Goal: Task Accomplishment & Management: Use online tool/utility

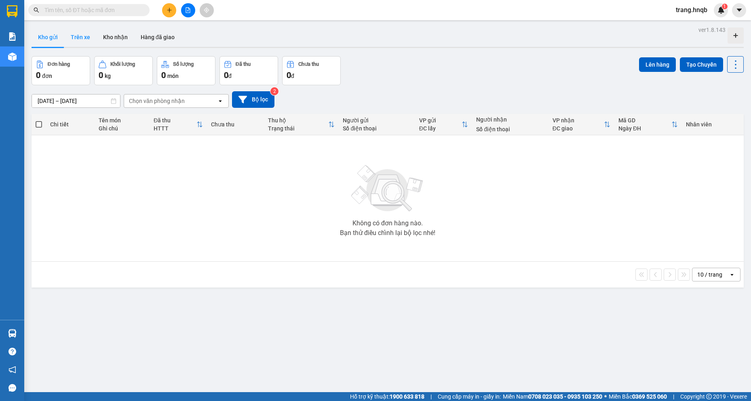
click at [86, 42] on button "Trên xe" at bounding box center [80, 36] width 32 height 19
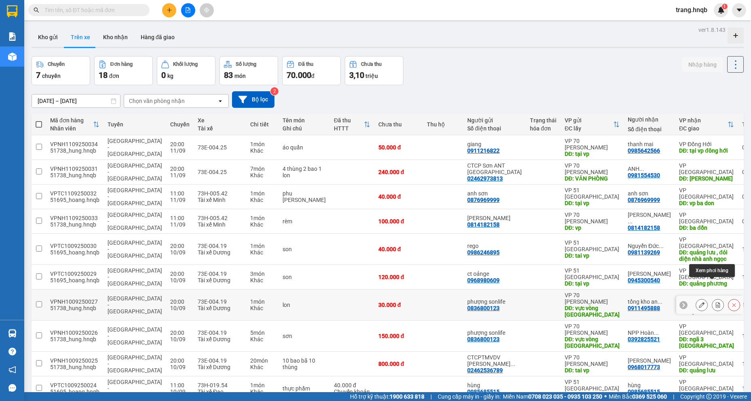
click at [375, 302] on icon at bounding box center [718, 305] width 6 height 6
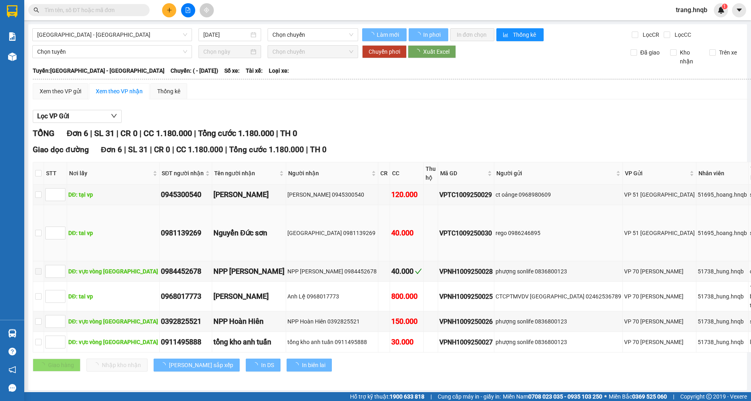
type input "[DATE]"
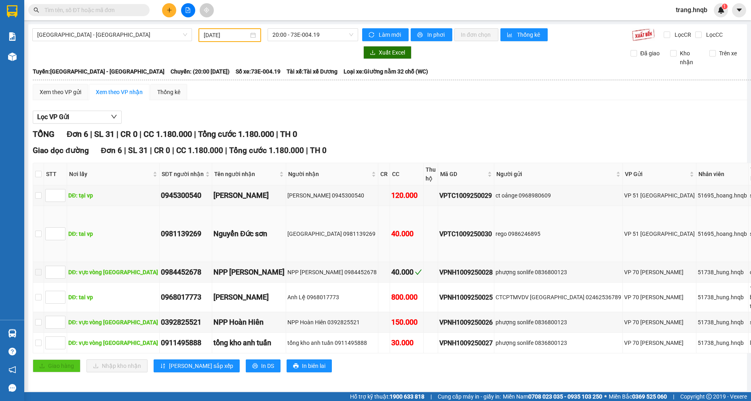
scroll to position [18, 0]
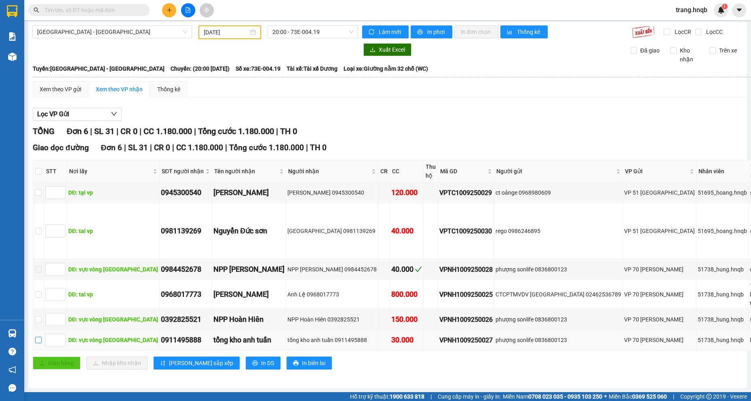
click at [37, 337] on input "checkbox" at bounding box center [38, 340] width 6 height 6
checkbox input "true"
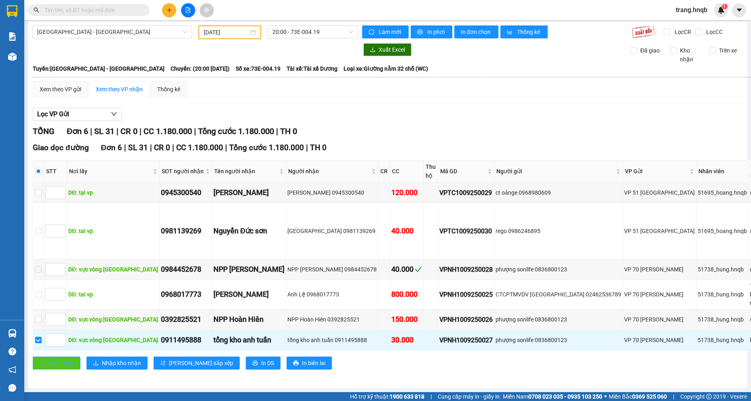
click at [70, 359] on span "Giao hàng" at bounding box center [61, 363] width 26 height 9
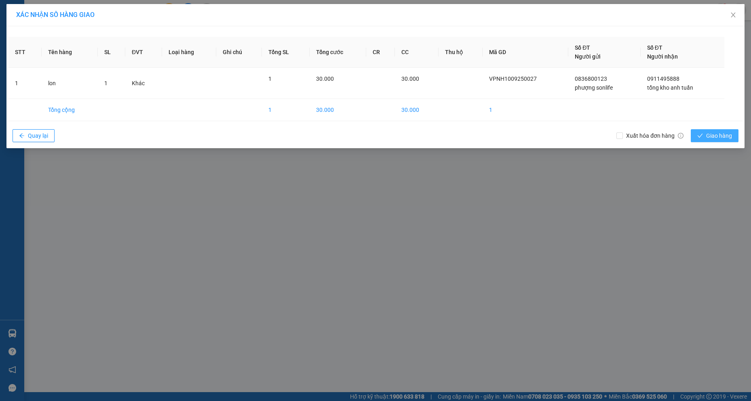
click at [375, 137] on span "Giao hàng" at bounding box center [719, 135] width 26 height 9
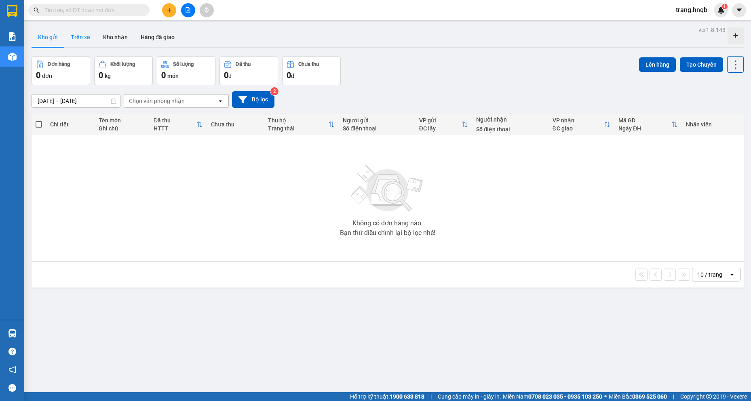
click at [74, 34] on button "Trên xe" at bounding box center [80, 36] width 32 height 19
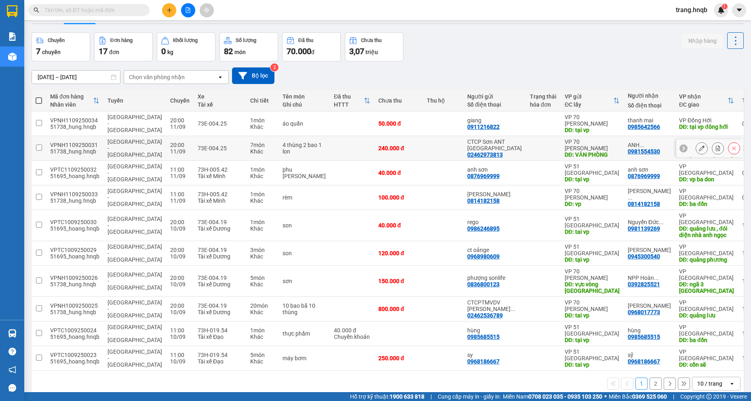
scroll to position [37, 0]
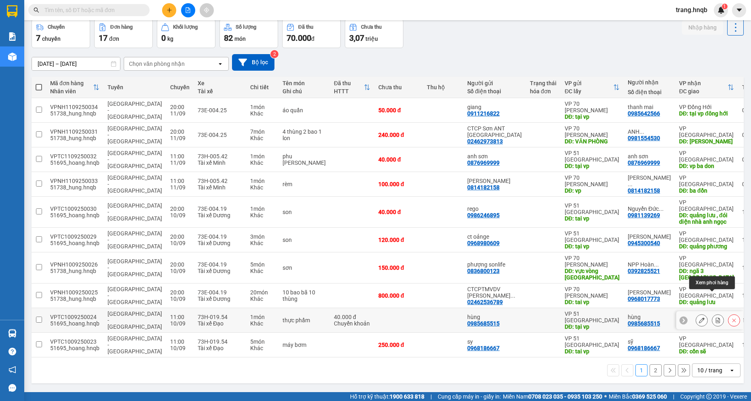
click at [715, 318] on icon at bounding box center [718, 321] width 6 height 6
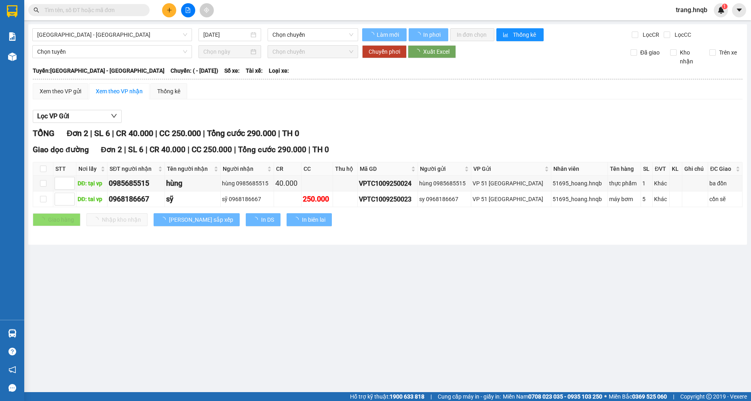
type input "[DATE]"
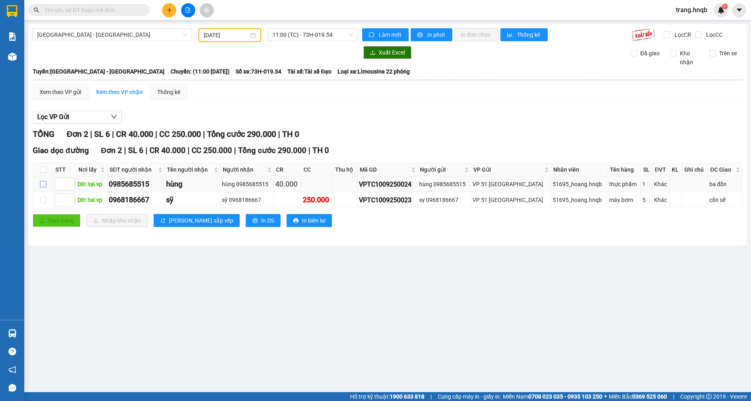
click at [44, 183] on input "checkbox" at bounding box center [43, 184] width 6 height 6
checkbox input "true"
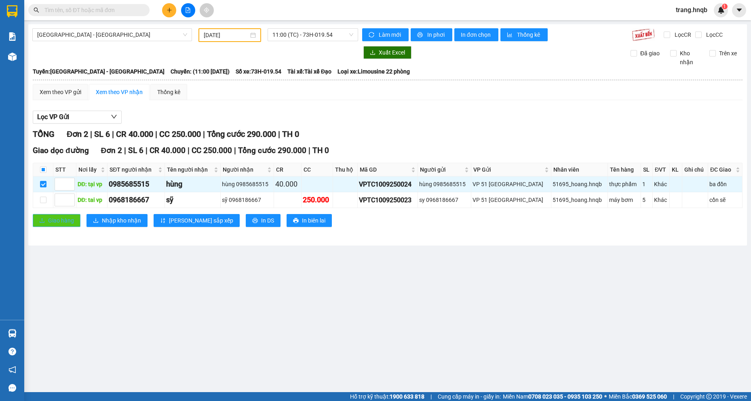
click at [55, 215] on button "Giao hàng" at bounding box center [57, 220] width 48 height 13
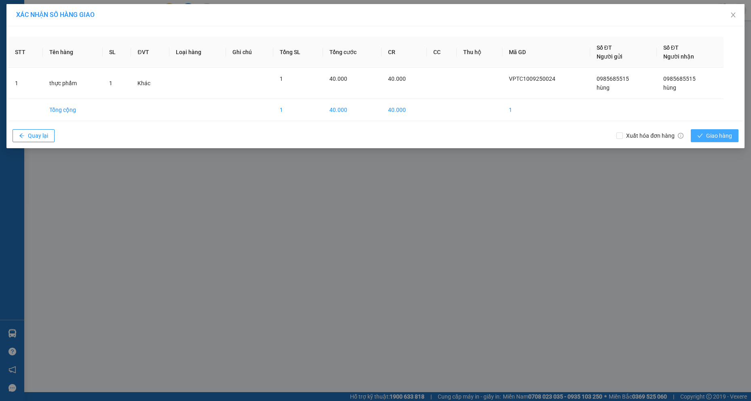
click at [713, 132] on span "Giao hàng" at bounding box center [719, 135] width 26 height 9
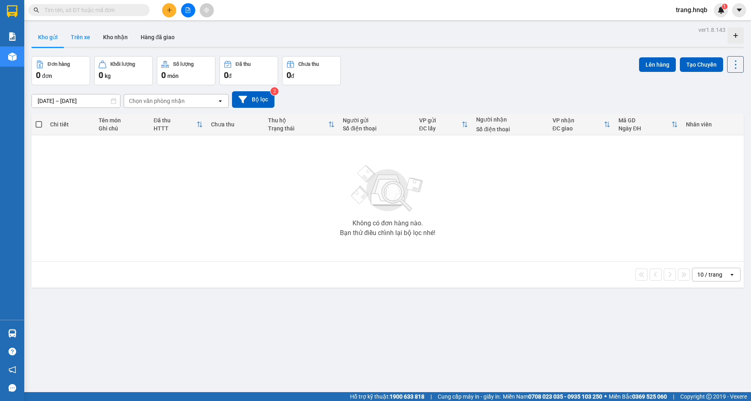
click at [81, 36] on button "Trên xe" at bounding box center [80, 36] width 32 height 19
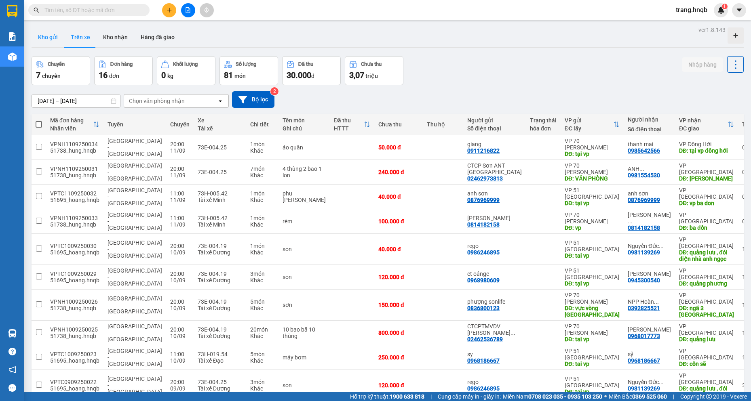
click at [41, 37] on button "Kho gửi" at bounding box center [48, 36] width 33 height 19
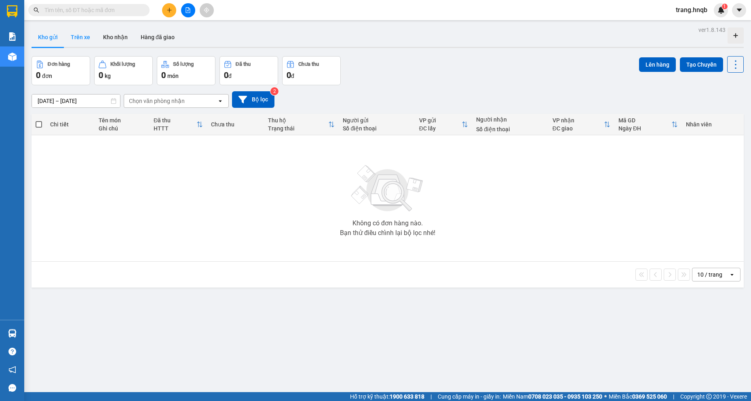
click at [81, 34] on button "Trên xe" at bounding box center [80, 36] width 32 height 19
